Goal: Navigation & Orientation: Find specific page/section

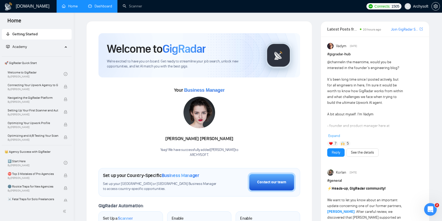
click at [99, 8] on link "Dashboard" at bounding box center [100, 6] width 24 height 4
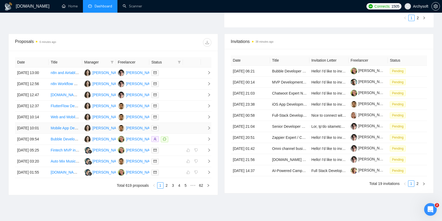
scroll to position [180, 0]
